Goal: Information Seeking & Learning: Learn about a topic

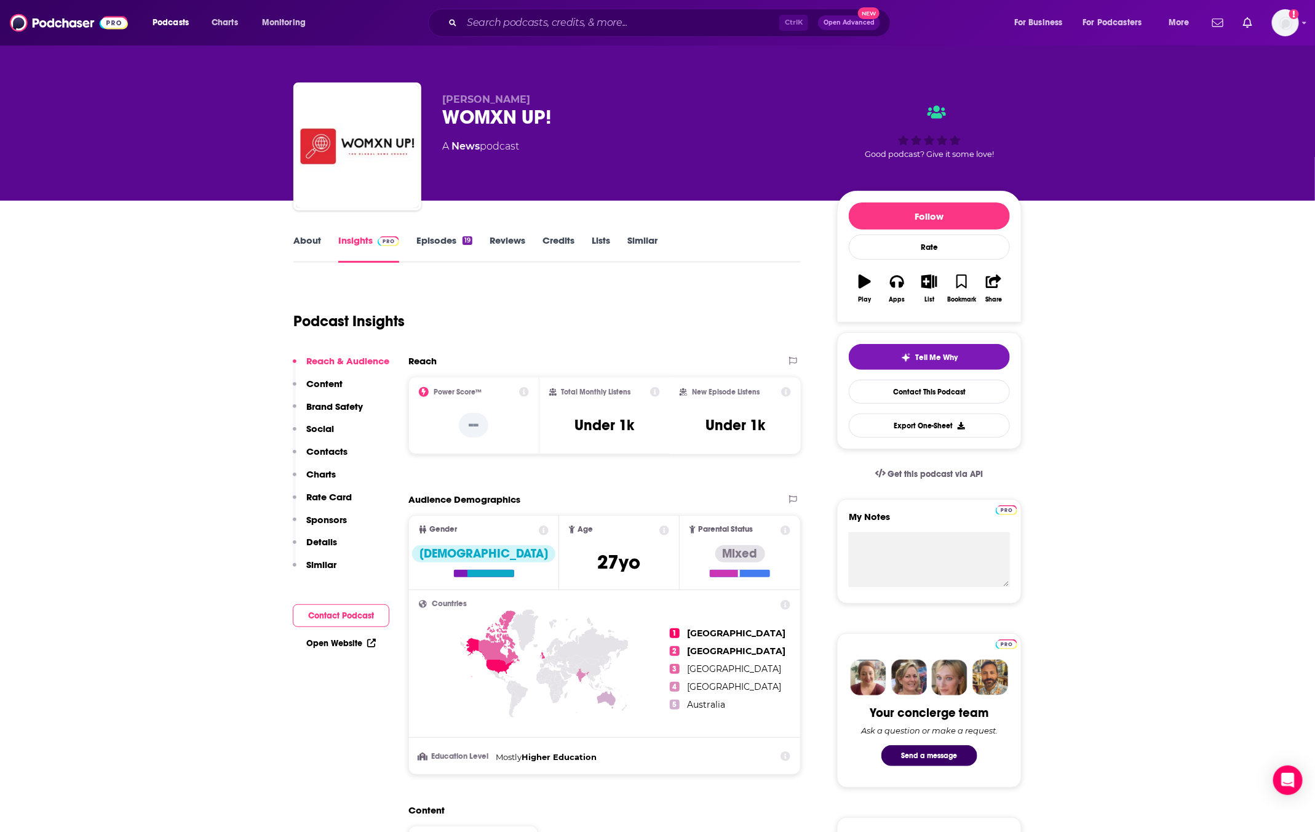
scroll to position [205, 0]
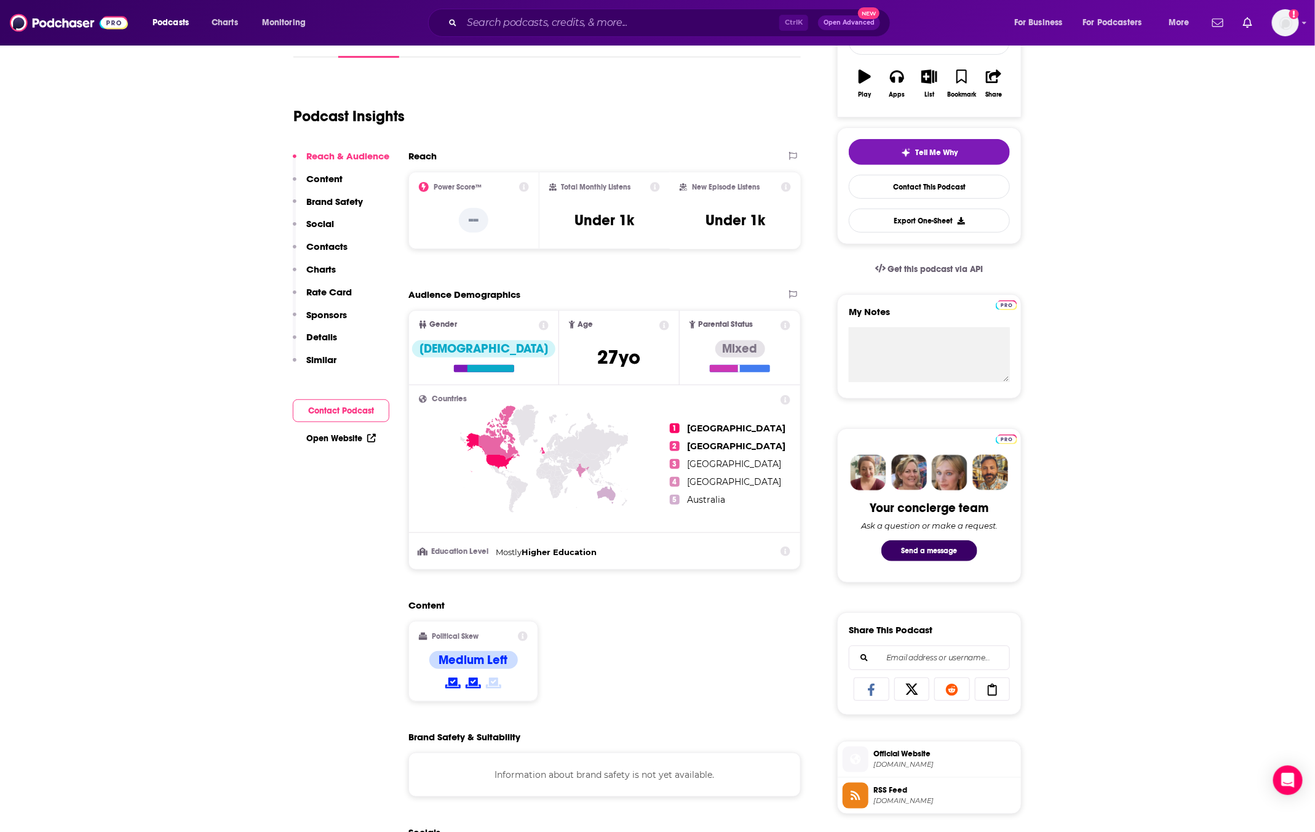
click at [525, 187] on icon at bounding box center [524, 187] width 10 height 10
click at [681, 134] on div "Podcast Insights" at bounding box center [542, 108] width 498 height 63
click at [560, 100] on div "Podcast Insights" at bounding box center [542, 108] width 498 height 63
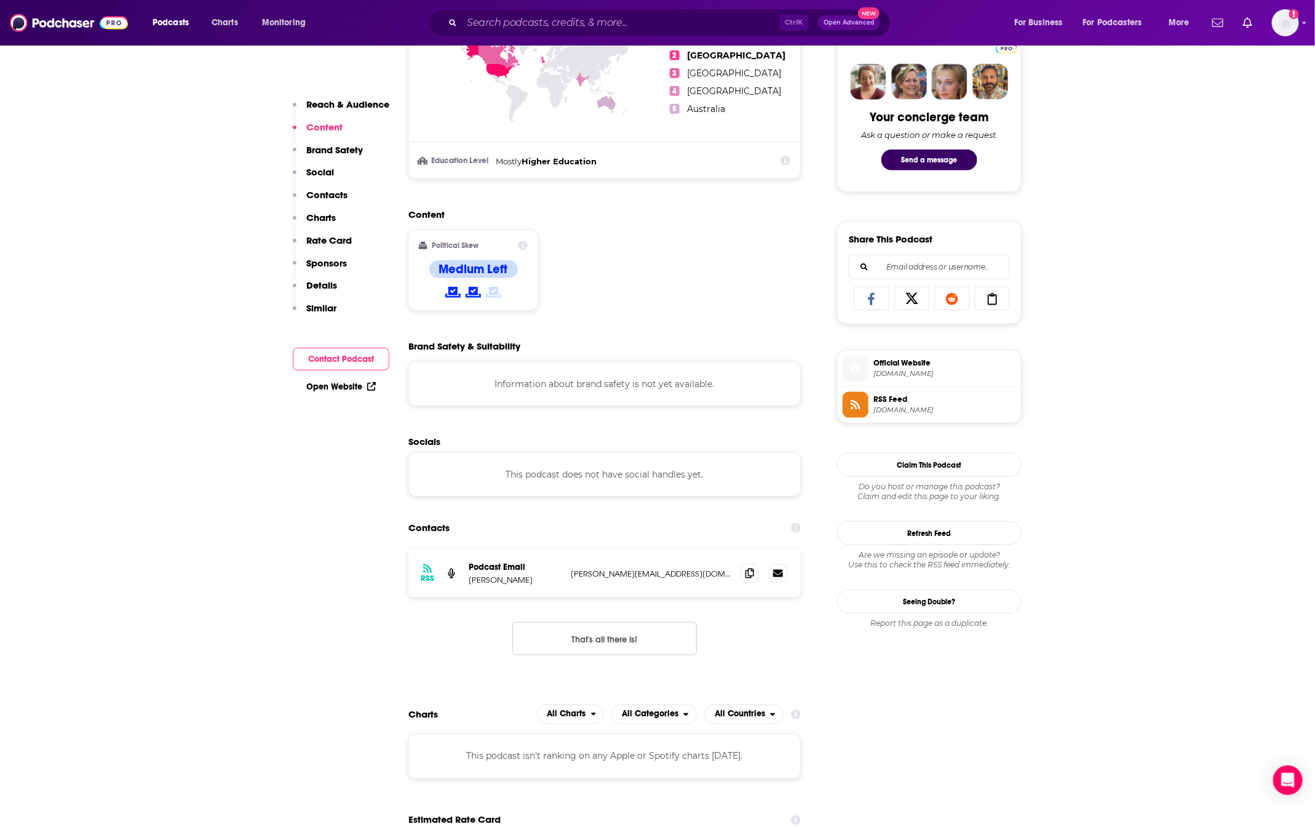
scroll to position [478, 0]
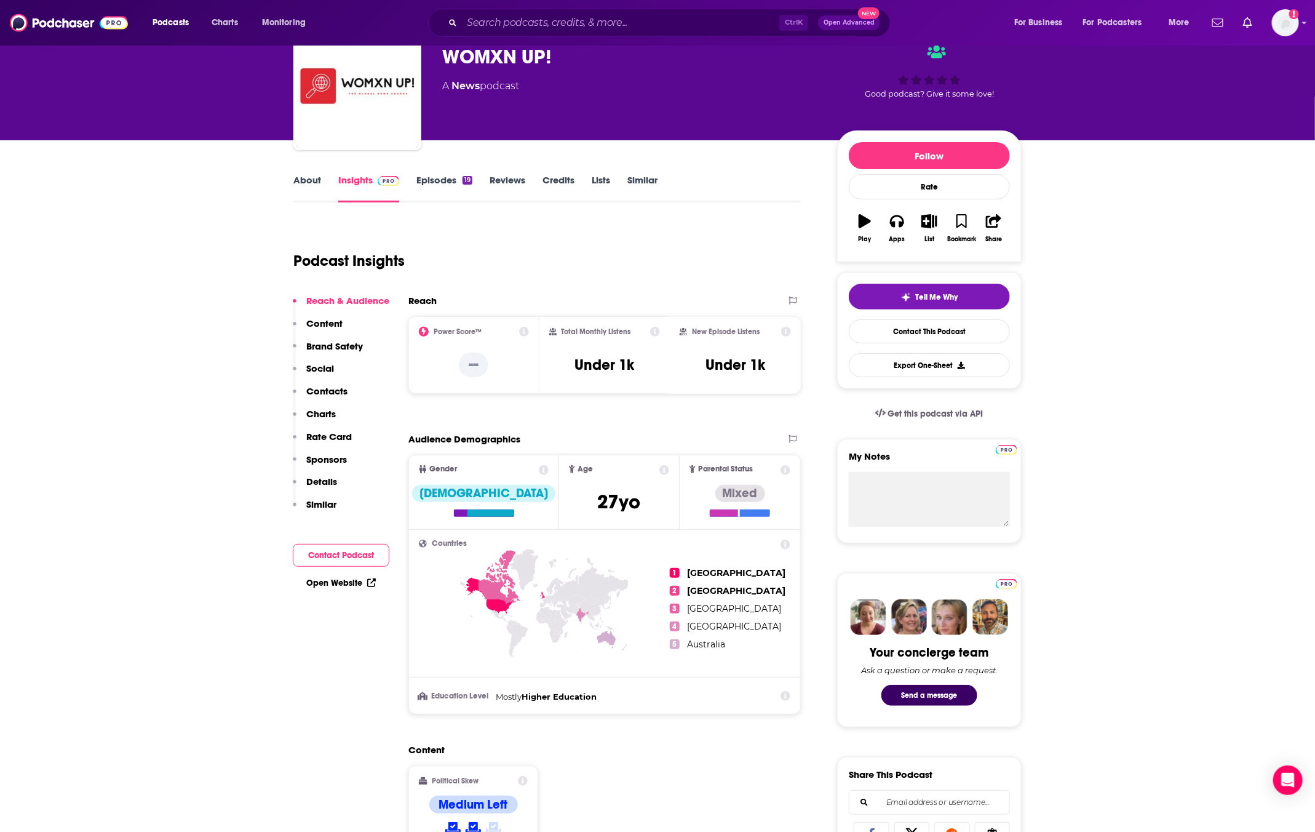
scroll to position [0, 0]
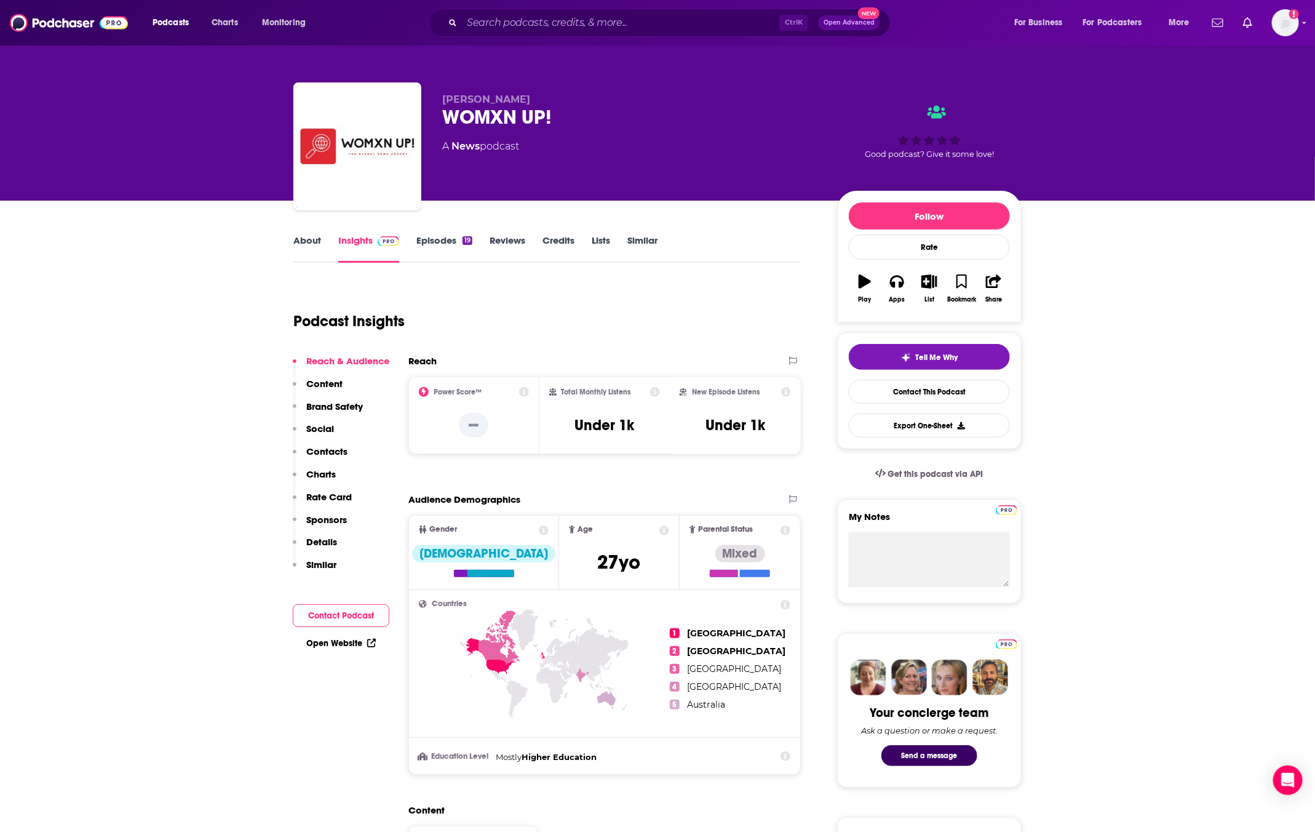
click at [431, 245] on link "Episodes 19" at bounding box center [444, 248] width 56 height 28
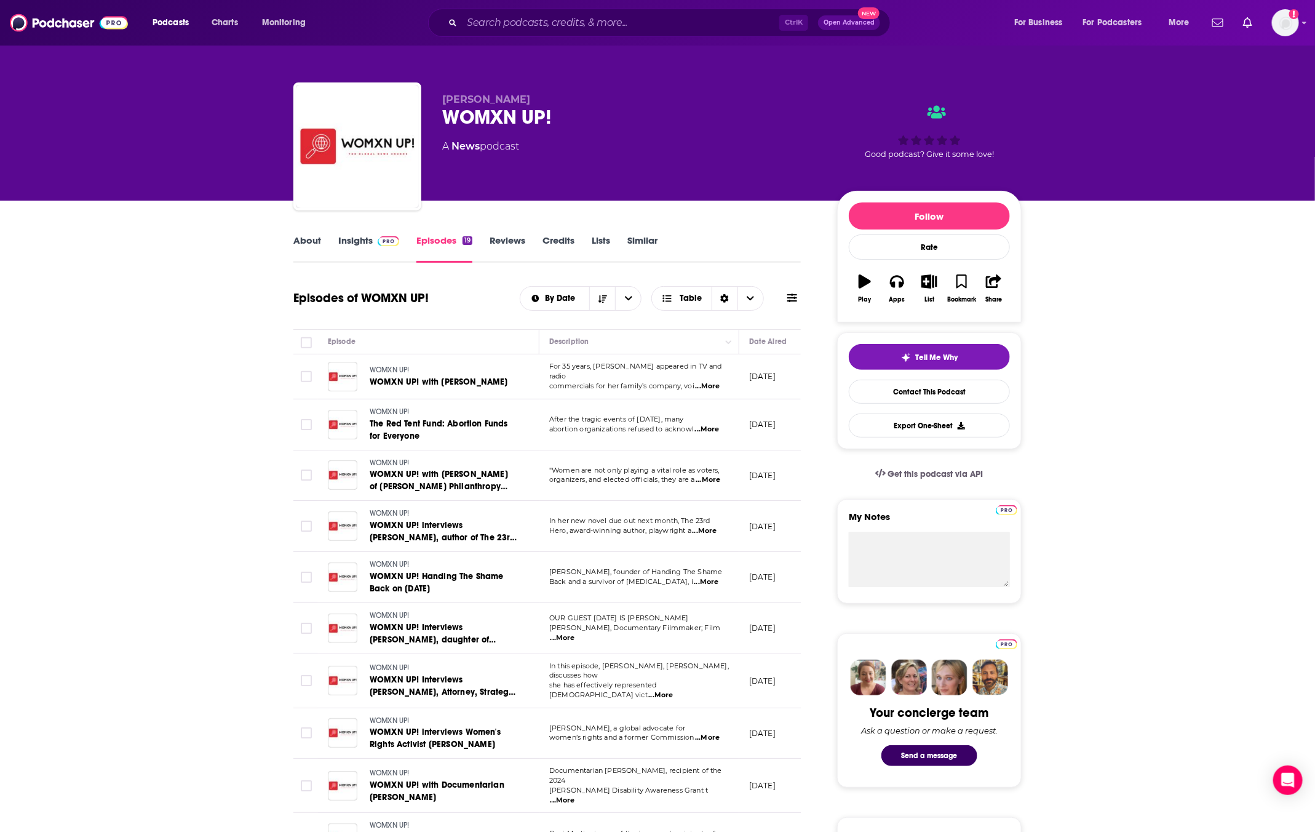
click at [345, 256] on link "Insights" at bounding box center [368, 248] width 61 height 28
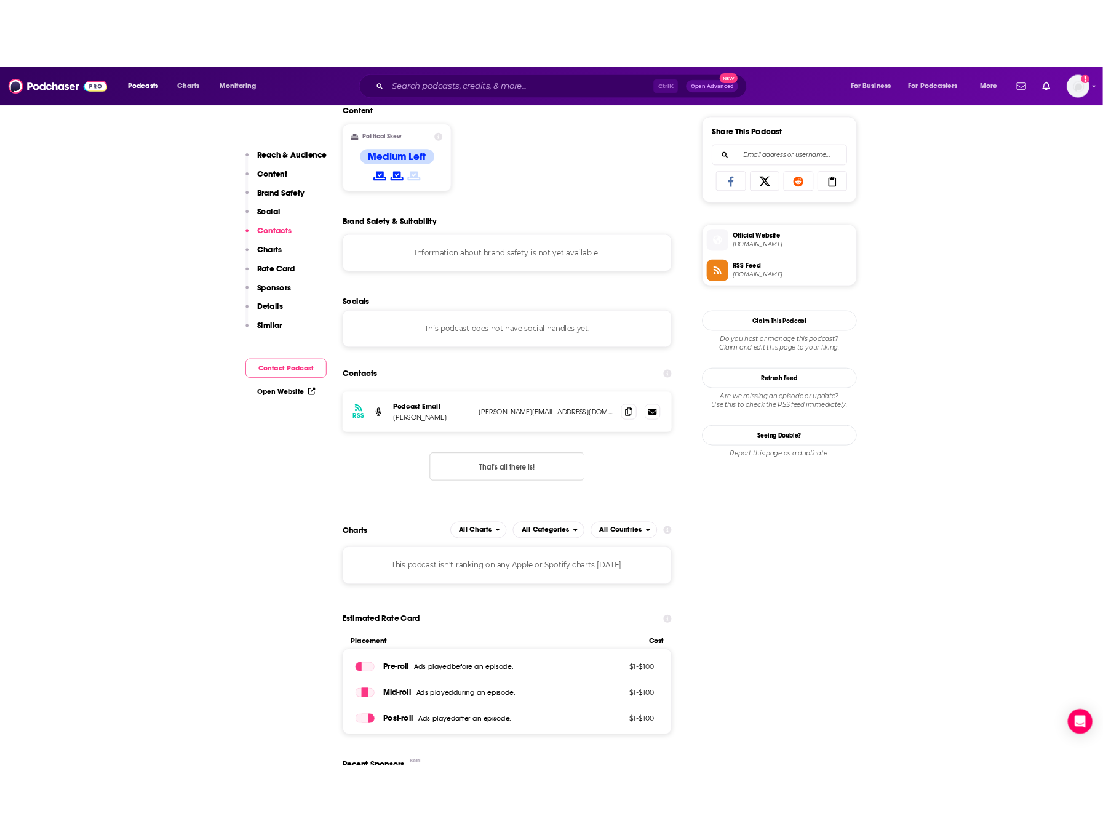
scroll to position [752, 0]
